Goal: Check status: Check status

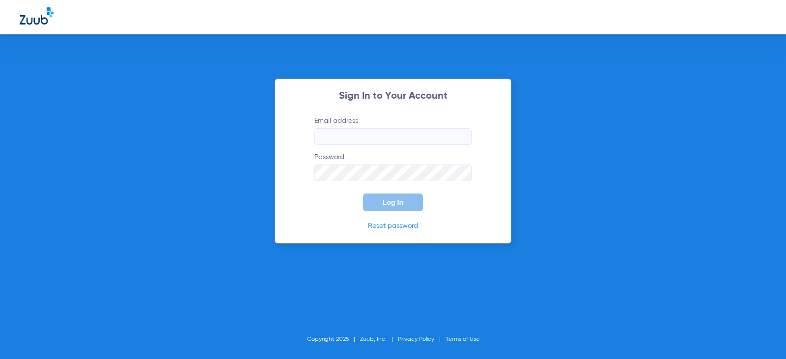
click at [379, 132] on input "Email address" at bounding box center [393, 136] width 157 height 17
type input "[EMAIL_ADDRESS][DOMAIN_NAME]"
click at [363, 194] on button "Log In" at bounding box center [393, 203] width 60 height 18
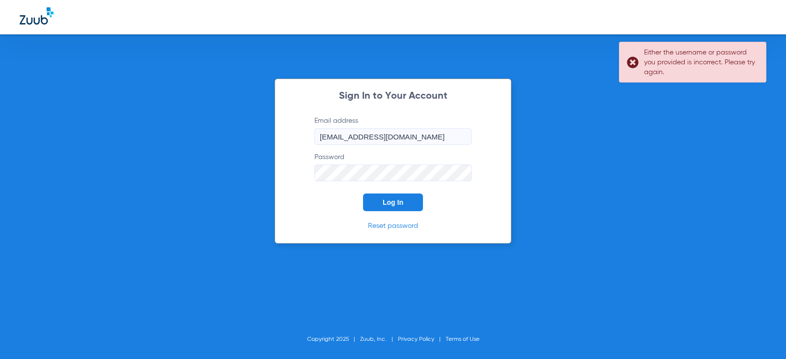
click at [363, 194] on button "Log In" at bounding box center [393, 203] width 60 height 18
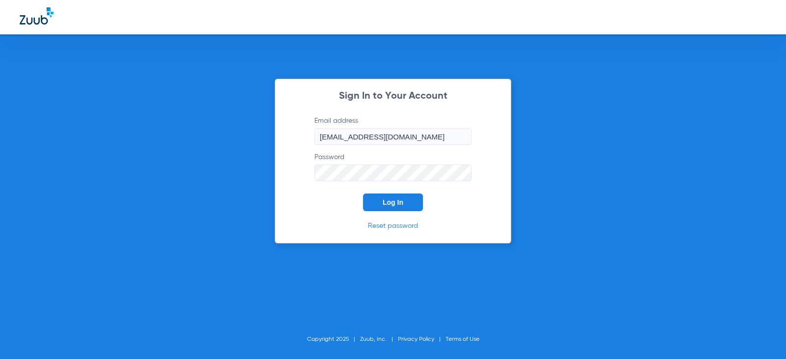
click at [363, 194] on button "Log In" at bounding box center [393, 203] width 60 height 18
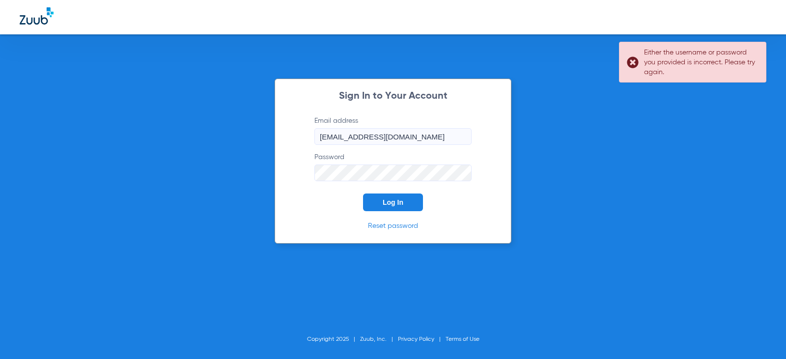
click at [363, 194] on button "Log In" at bounding box center [393, 203] width 60 height 18
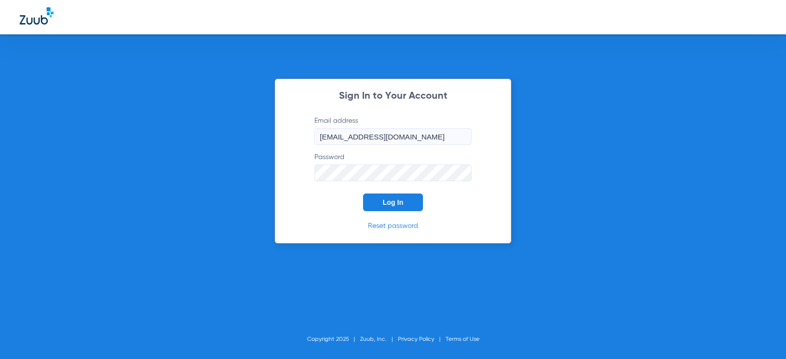
click at [363, 194] on button "Log In" at bounding box center [393, 203] width 60 height 18
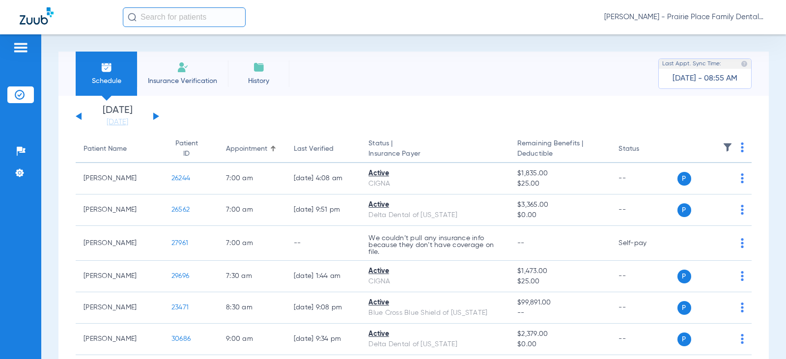
click at [153, 116] on button at bounding box center [156, 116] width 6 height 7
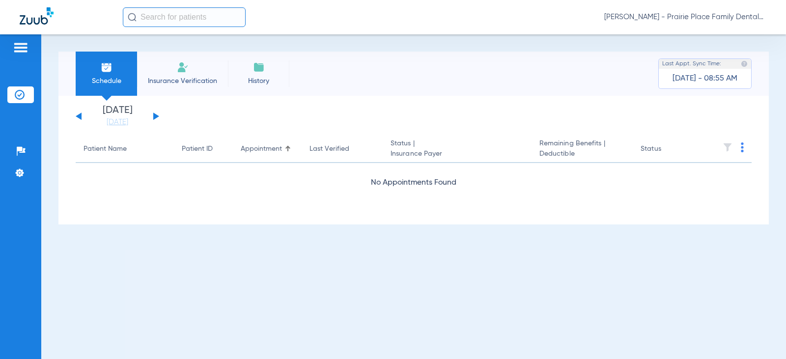
click at [153, 116] on button at bounding box center [156, 116] width 6 height 7
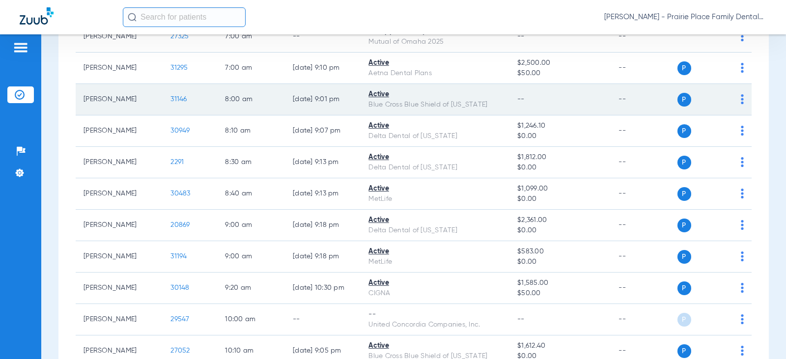
scroll to position [197, 0]
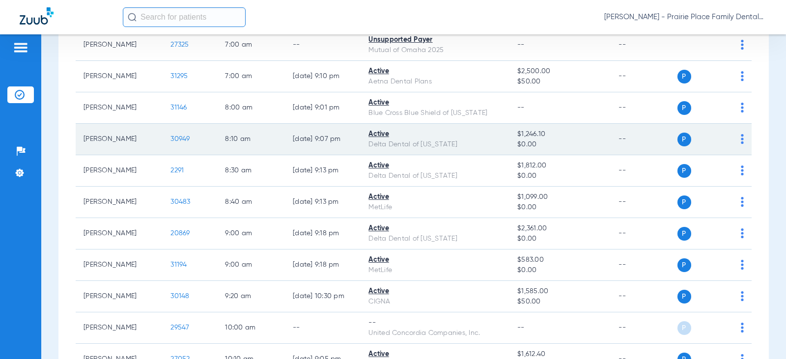
click at [175, 137] on span "30949" at bounding box center [180, 139] width 19 height 7
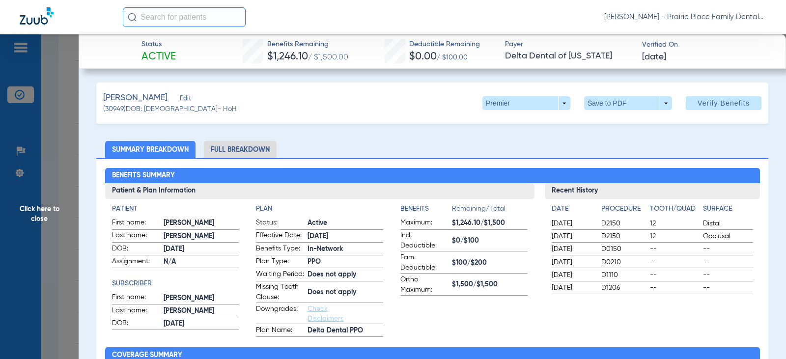
click at [257, 150] on li "Full Breakdown" at bounding box center [240, 149] width 73 height 17
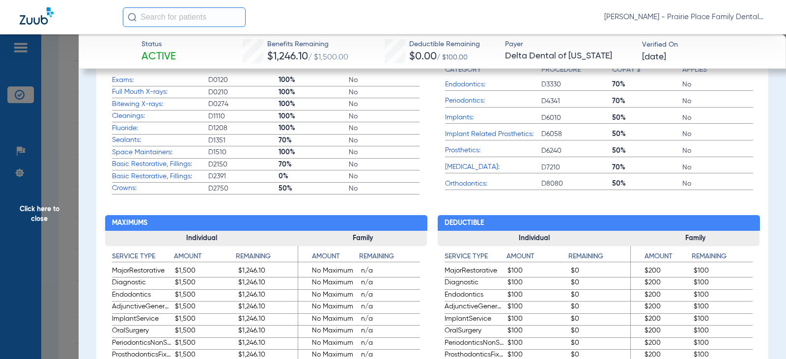
scroll to position [442, 0]
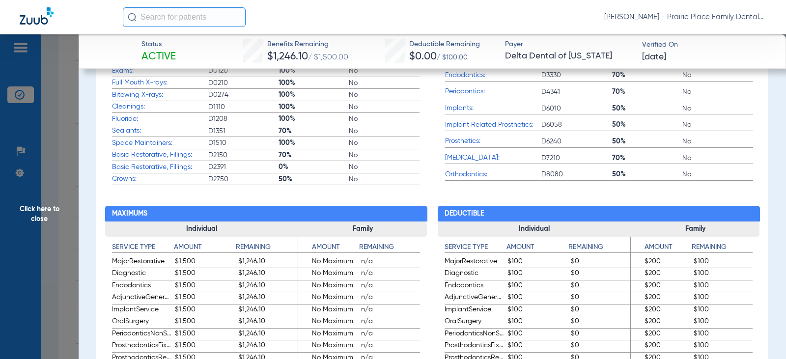
click at [40, 208] on span "Click here to close" at bounding box center [39, 213] width 79 height 359
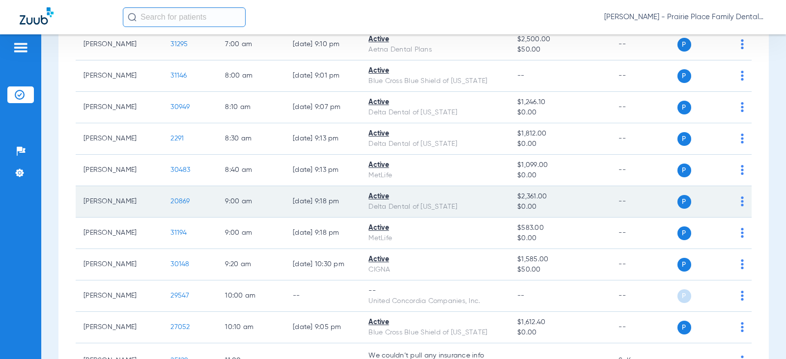
scroll to position [246, 0]
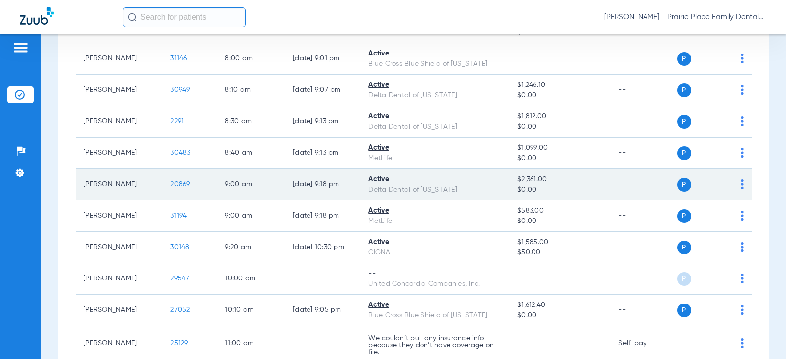
click at [177, 184] on span "20869" at bounding box center [180, 184] width 19 height 7
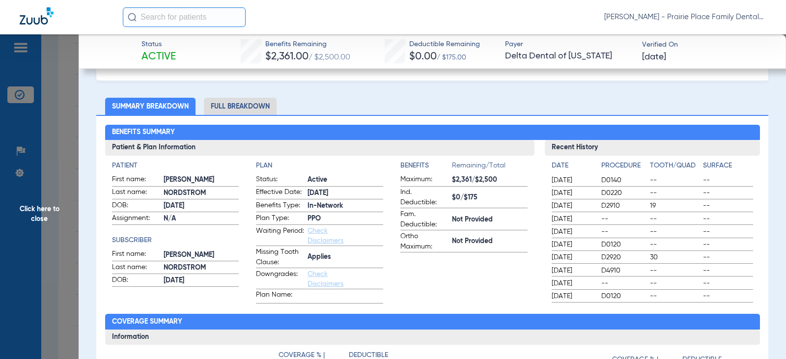
scroll to position [0, 0]
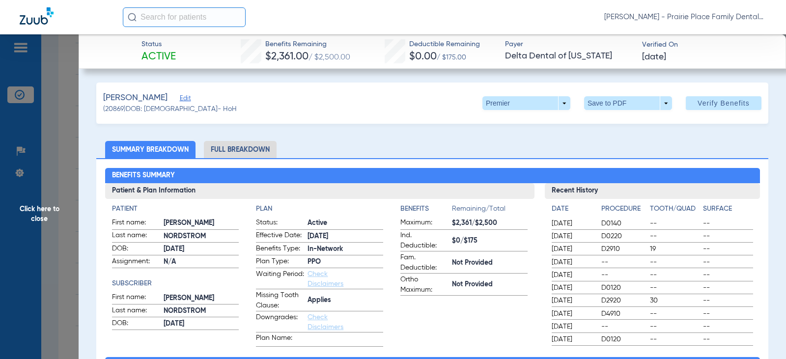
click at [258, 152] on li "Full Breakdown" at bounding box center [240, 149] width 73 height 17
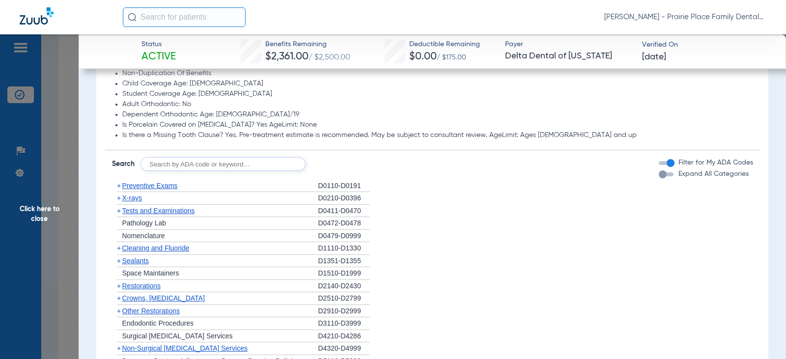
scroll to position [885, 0]
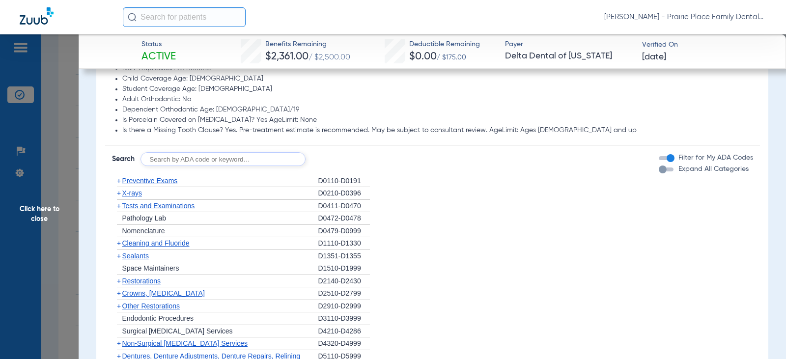
click at [660, 172] on div "button" at bounding box center [666, 170] width 15 height 4
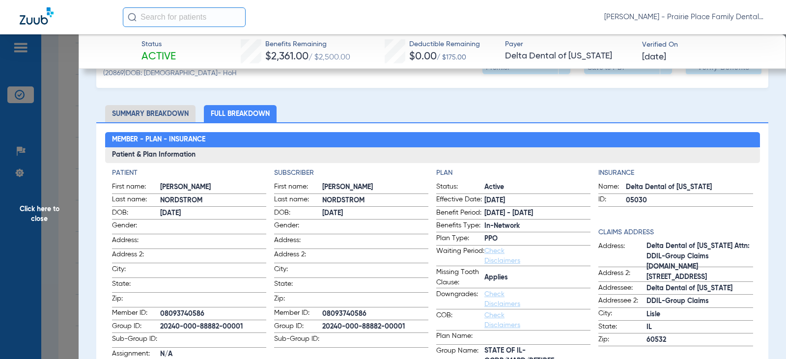
scroll to position [34, 0]
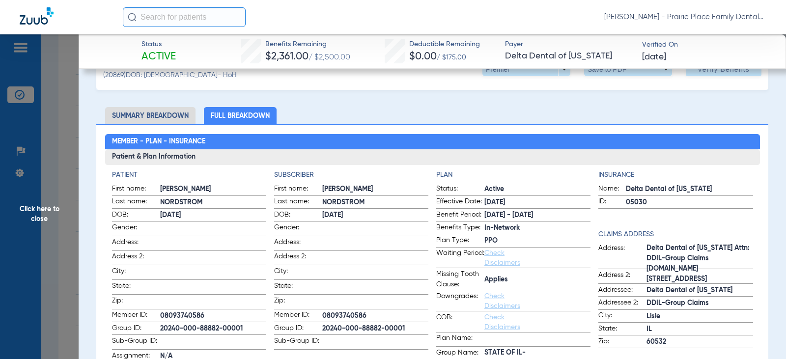
click at [143, 111] on li "Summary Breakdown" at bounding box center [150, 115] width 90 height 17
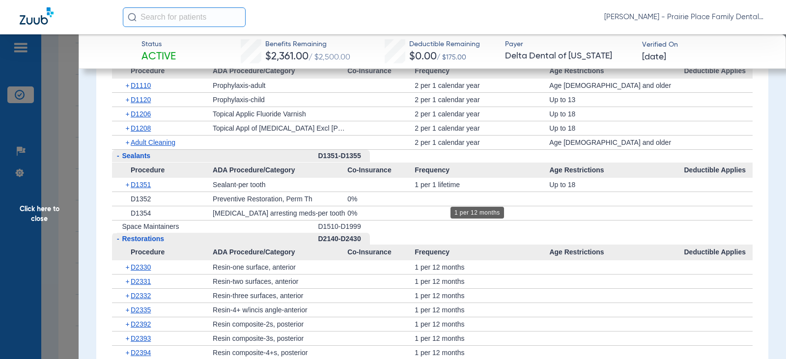
scroll to position [1044, 0]
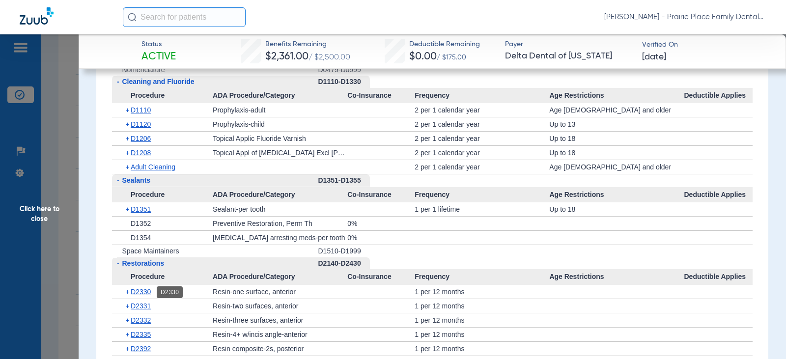
click at [145, 296] on span "D2330" at bounding box center [141, 292] width 20 height 8
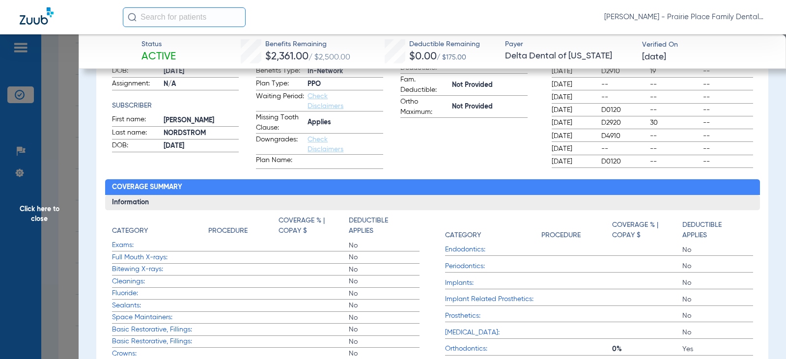
scroll to position [159, 0]
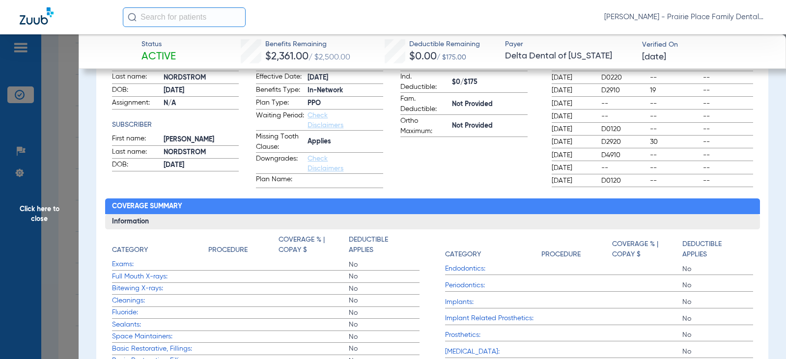
click at [39, 209] on span "Click here to close" at bounding box center [39, 213] width 79 height 359
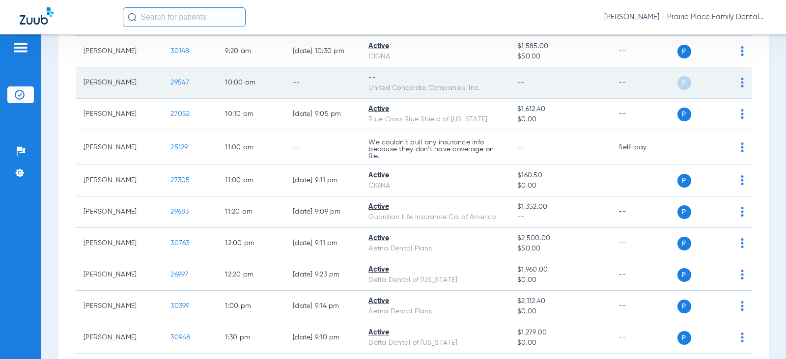
scroll to position [442, 0]
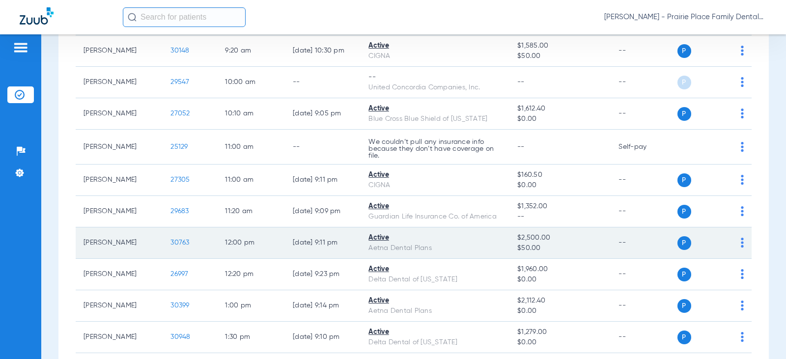
click at [171, 240] on span "30763" at bounding box center [180, 242] width 19 height 7
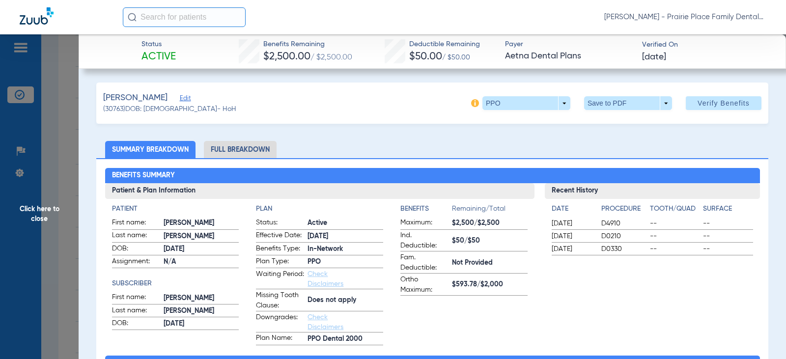
click at [239, 149] on li "Full Breakdown" at bounding box center [240, 149] width 73 height 17
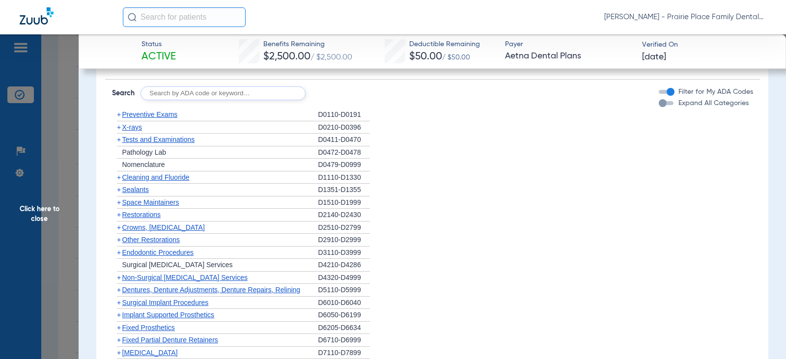
scroll to position [786, 0]
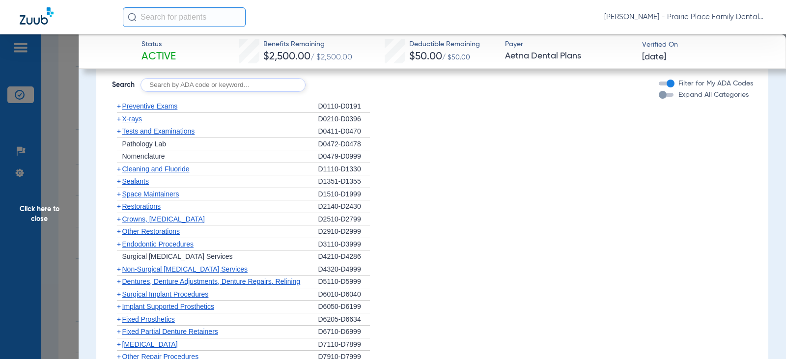
click at [46, 212] on span "Click here to close" at bounding box center [39, 213] width 79 height 359
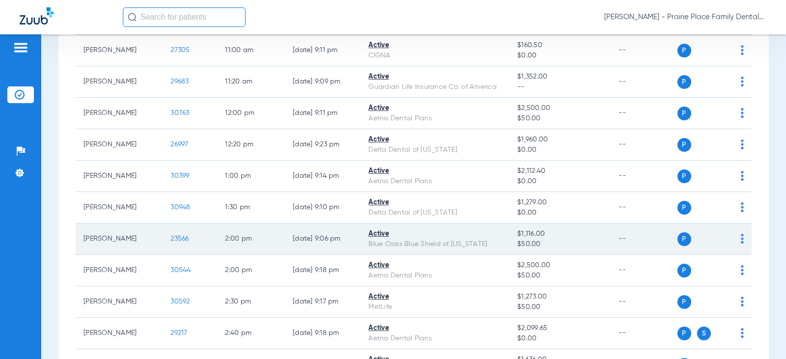
scroll to position [590, 0]
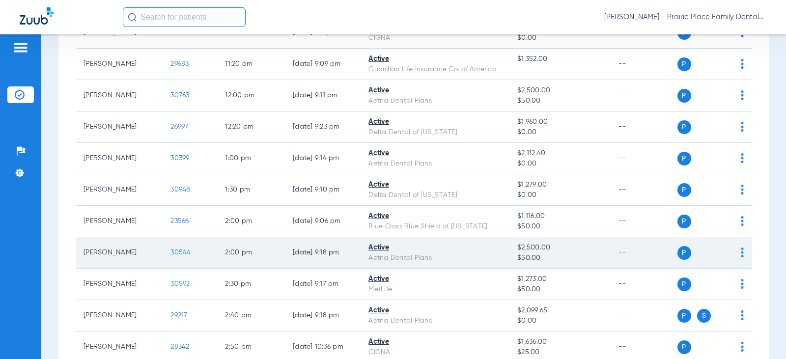
click at [179, 252] on span "30544" at bounding box center [181, 252] width 20 height 7
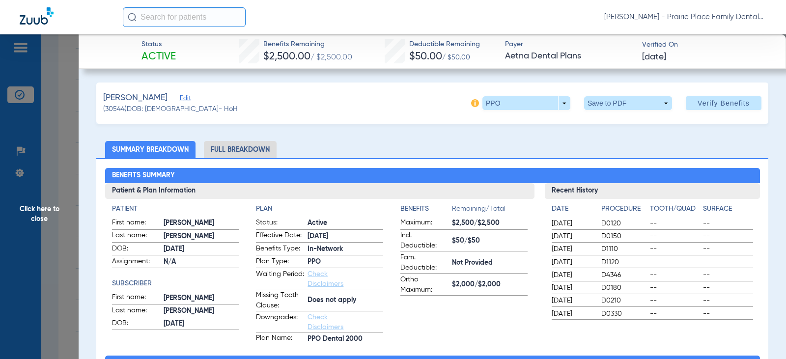
click at [251, 148] on li "Full Breakdown" at bounding box center [240, 149] width 73 height 17
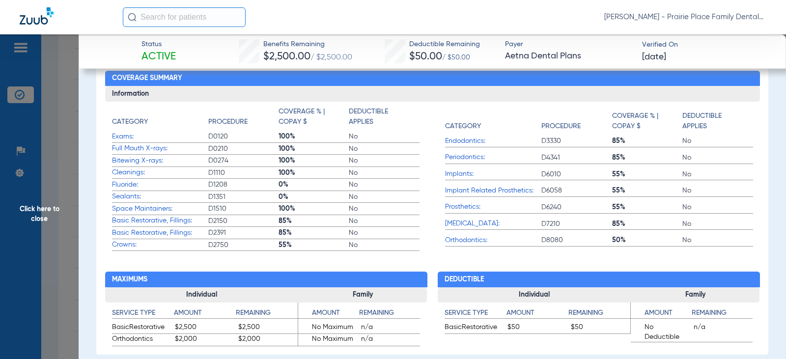
scroll to position [393, 0]
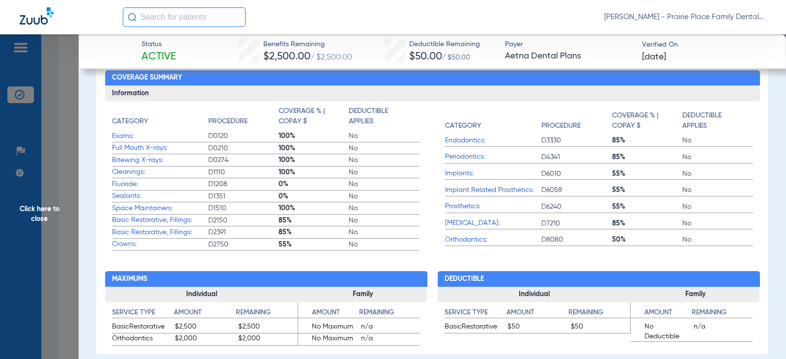
click at [29, 209] on span "Click here to close" at bounding box center [39, 213] width 79 height 359
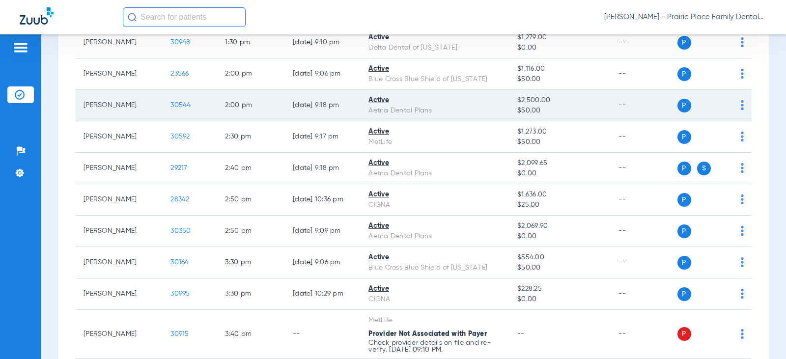
scroll to position [786, 0]
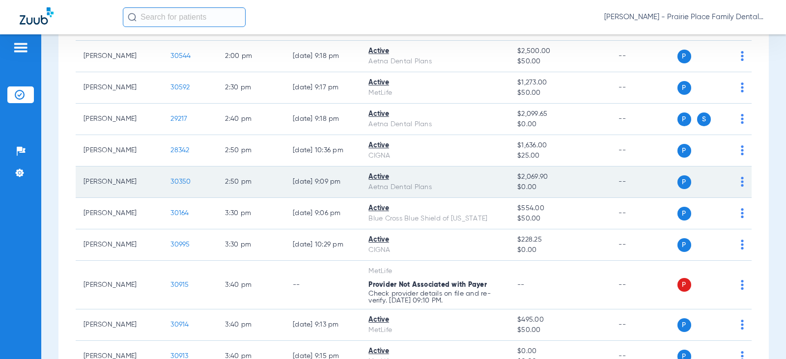
click at [174, 180] on span "30350" at bounding box center [181, 181] width 20 height 7
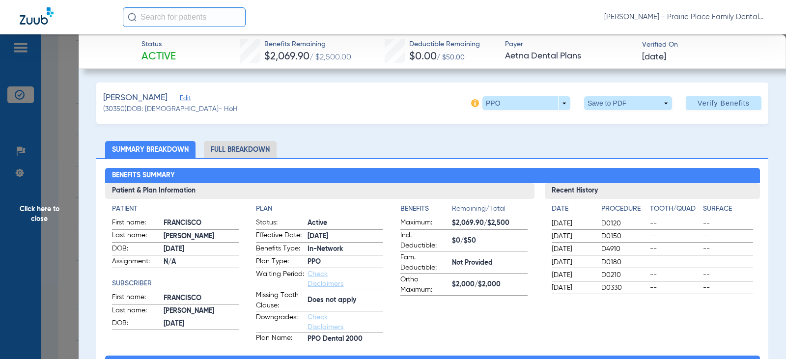
click at [257, 148] on li "Full Breakdown" at bounding box center [240, 149] width 73 height 17
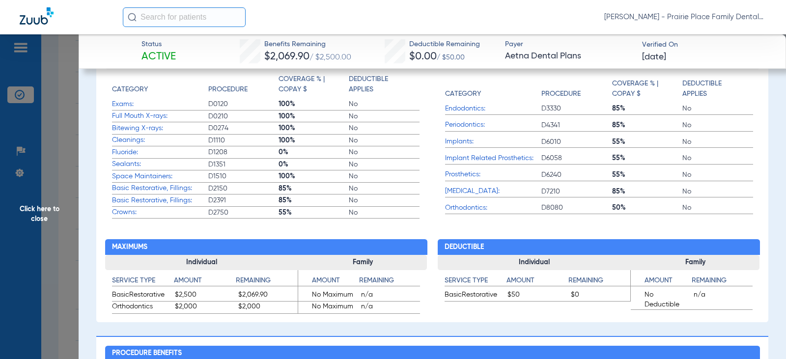
scroll to position [442, 0]
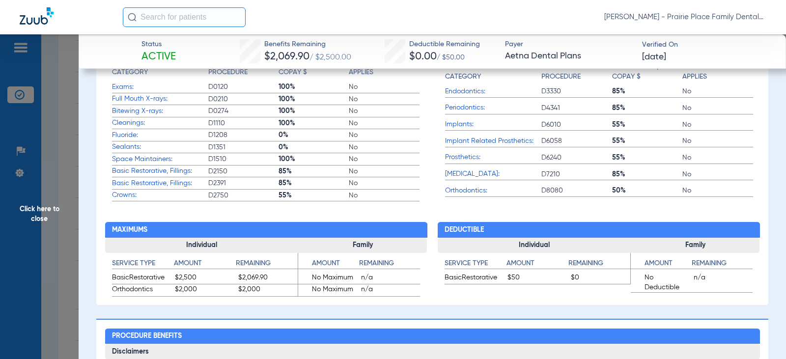
click at [46, 210] on span "Click here to close" at bounding box center [39, 213] width 79 height 359
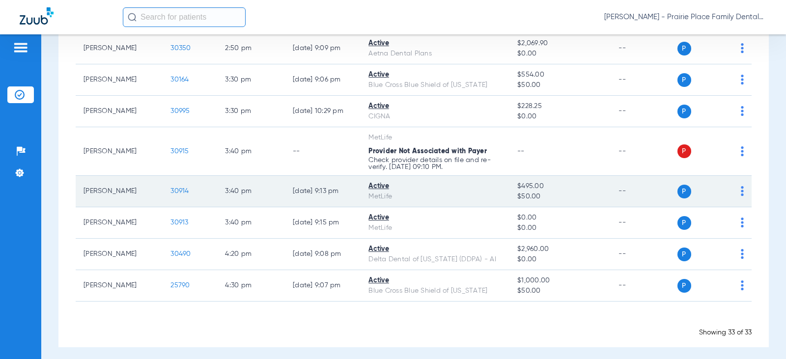
scroll to position [926, 0]
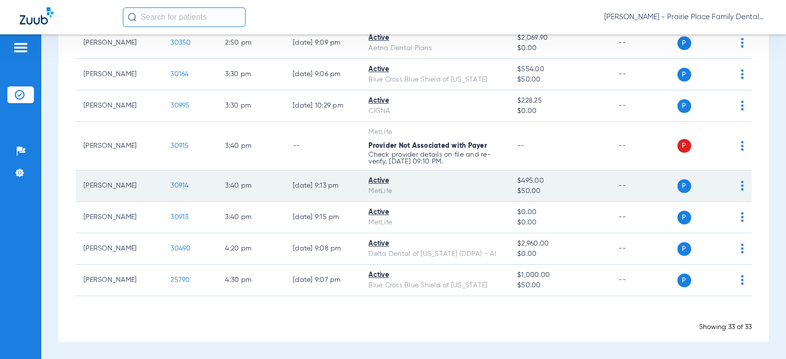
click at [171, 187] on span "30914" at bounding box center [180, 185] width 18 height 7
